Goal: Task Accomplishment & Management: Use online tool/utility

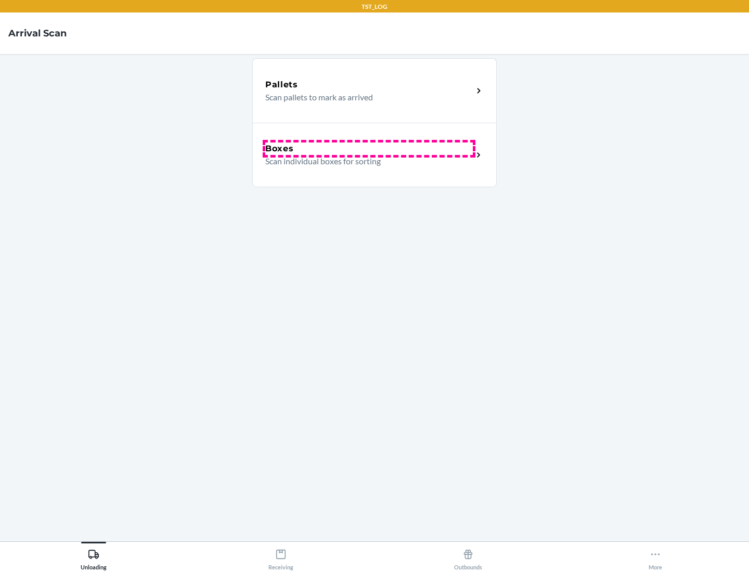
click at [369, 149] on div "Boxes" at bounding box center [369, 149] width 208 height 12
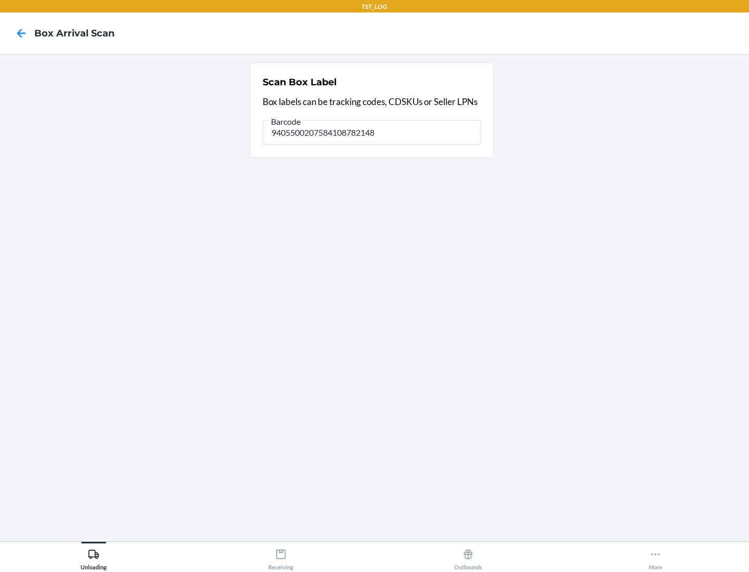
type input "9405500207584108782148"
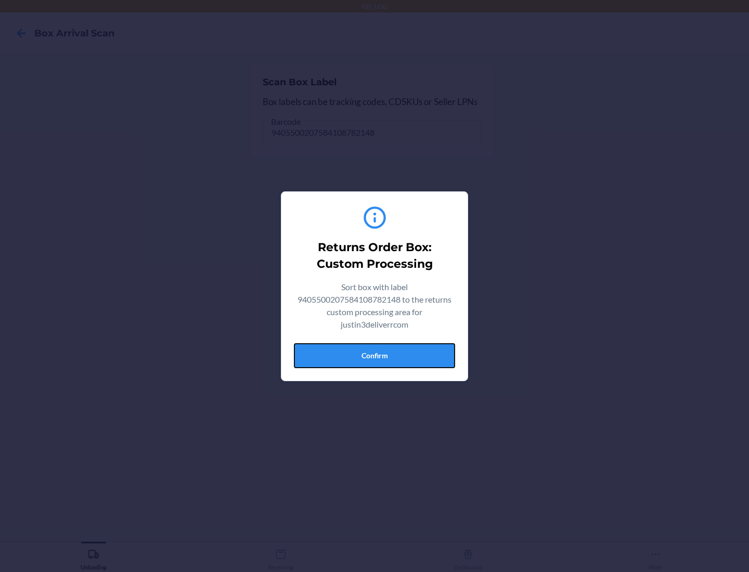
click at [375, 355] on button "Confirm" at bounding box center [374, 355] width 161 height 25
